Goal: Find specific page/section: Find specific page/section

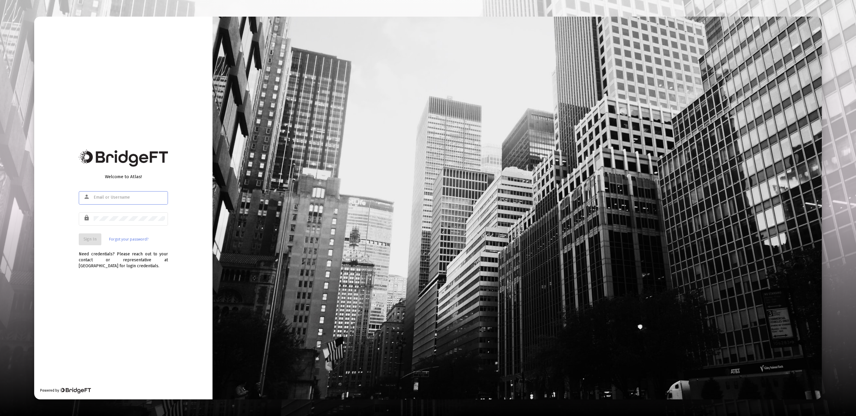
type input "[EMAIL_ADDRESS][DOMAIN_NAME]"
drag, startPoint x: 142, startPoint y: 205, endPoint x: 124, endPoint y: 131, distance: 75.7
click at [133, 195] on div "person [EMAIL_ADDRESS][DOMAIN_NAME]" at bounding box center [123, 200] width 89 height 19
click at [99, 243] on button "Sign In" at bounding box center [90, 240] width 23 height 12
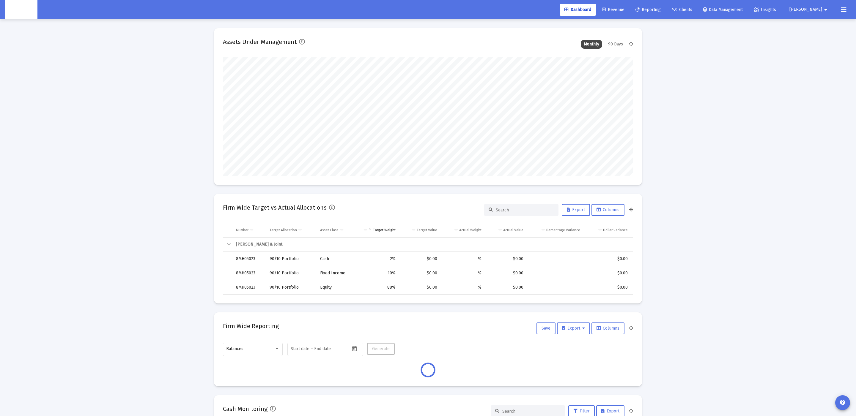
type input "[DATE]"
click at [692, 9] on span "Clients" at bounding box center [682, 9] width 21 height 5
